Goal: Navigation & Orientation: Find specific page/section

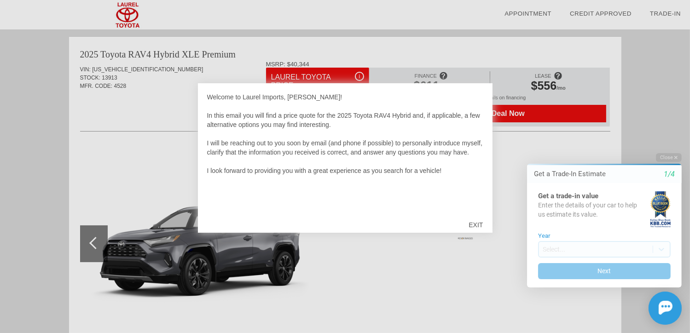
click at [476, 225] on div "EXIT" at bounding box center [475, 225] width 33 height 28
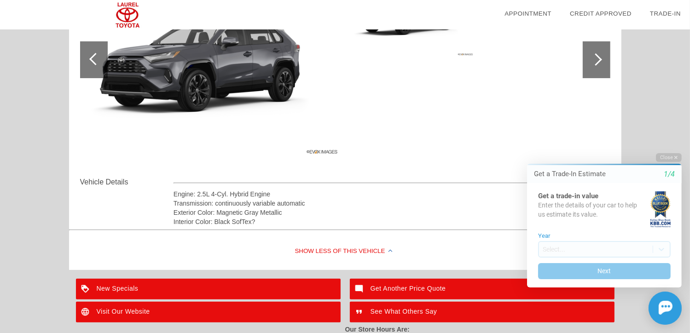
scroll to position [230, 0]
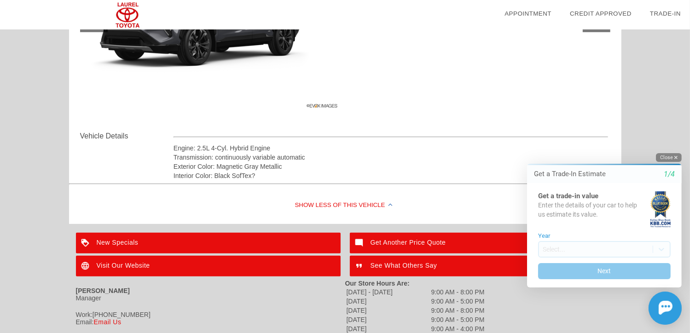
click at [677, 158] on icon "button" at bounding box center [675, 157] width 3 height 3
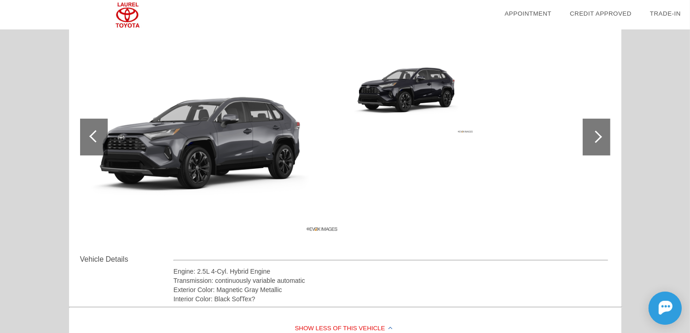
scroll to position [92, 0]
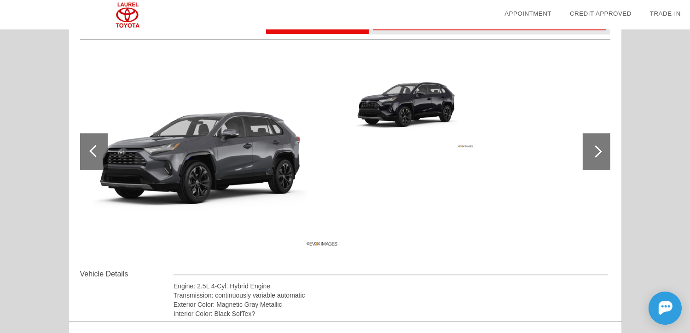
click at [598, 151] on div at bounding box center [596, 151] width 12 height 12
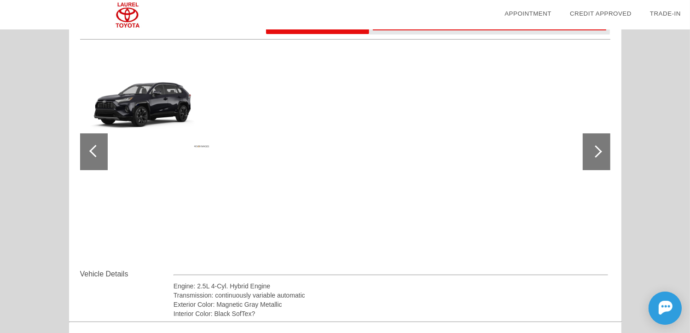
click at [598, 151] on div at bounding box center [596, 151] width 12 height 12
click at [92, 152] on div at bounding box center [95, 151] width 12 height 12
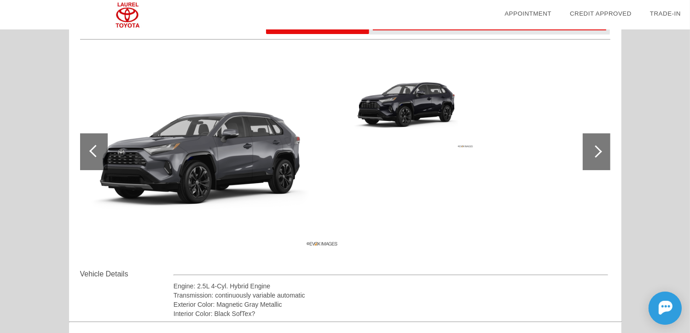
scroll to position [0, 0]
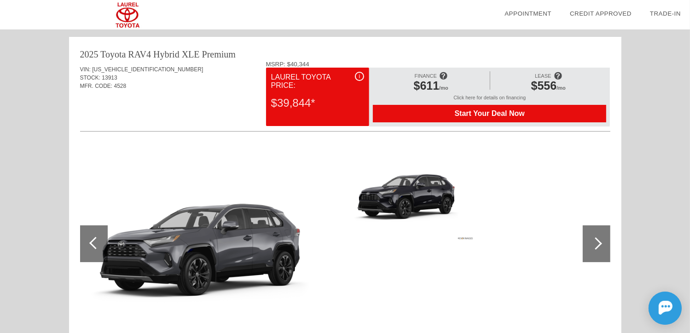
click at [361, 77] on div "i" at bounding box center [359, 76] width 9 height 9
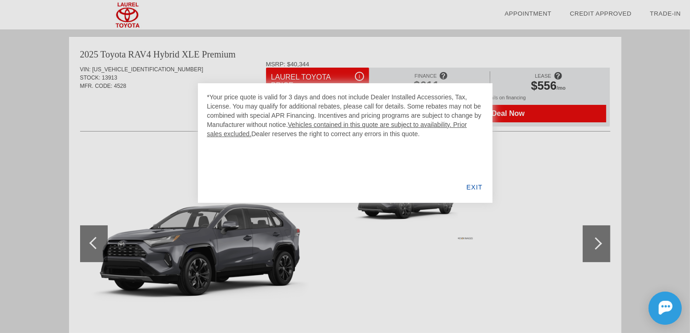
click at [477, 185] on div "EXIT" at bounding box center [474, 187] width 35 height 31
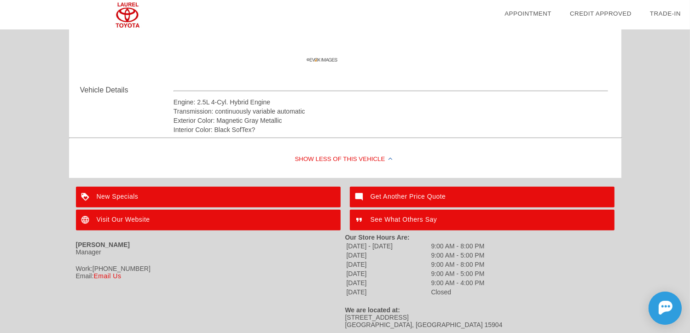
scroll to position [301, 0]
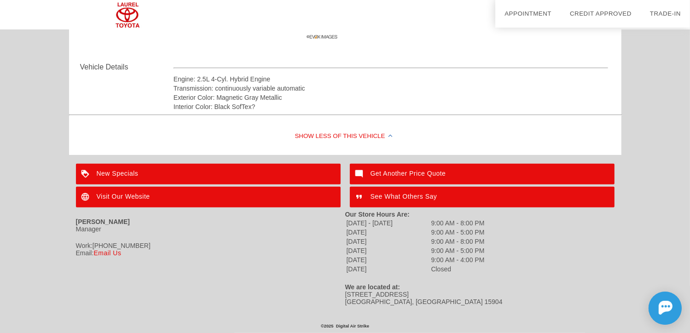
click at [127, 169] on div "New Specials" at bounding box center [208, 174] width 265 height 21
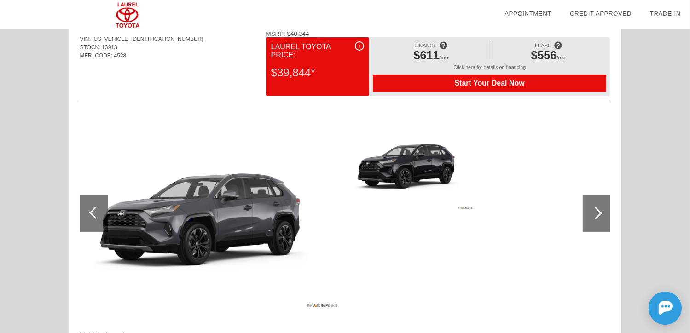
scroll to position [92, 0]
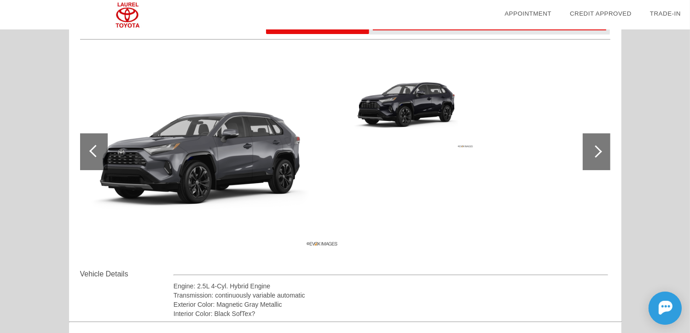
click at [90, 150] on div at bounding box center [95, 151] width 12 height 12
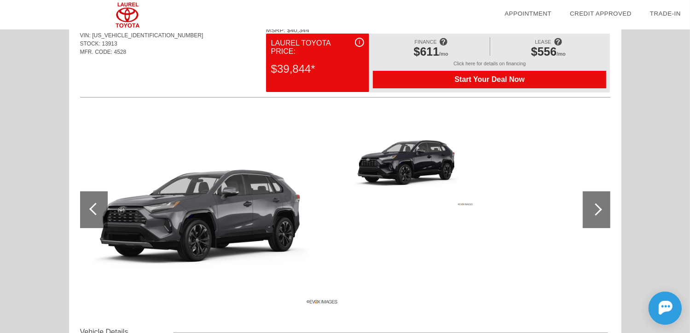
scroll to position [0, 0]
